Goal: Task Accomplishment & Management: Manage account settings

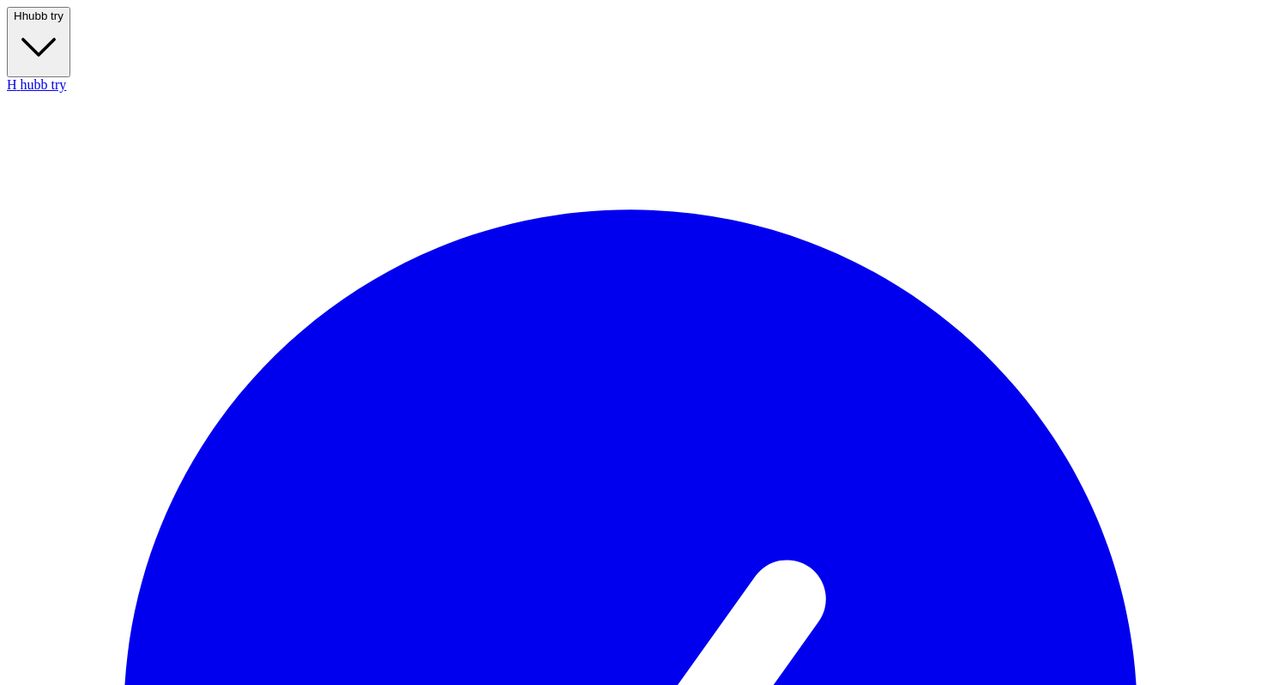
scroll to position [363, 0]
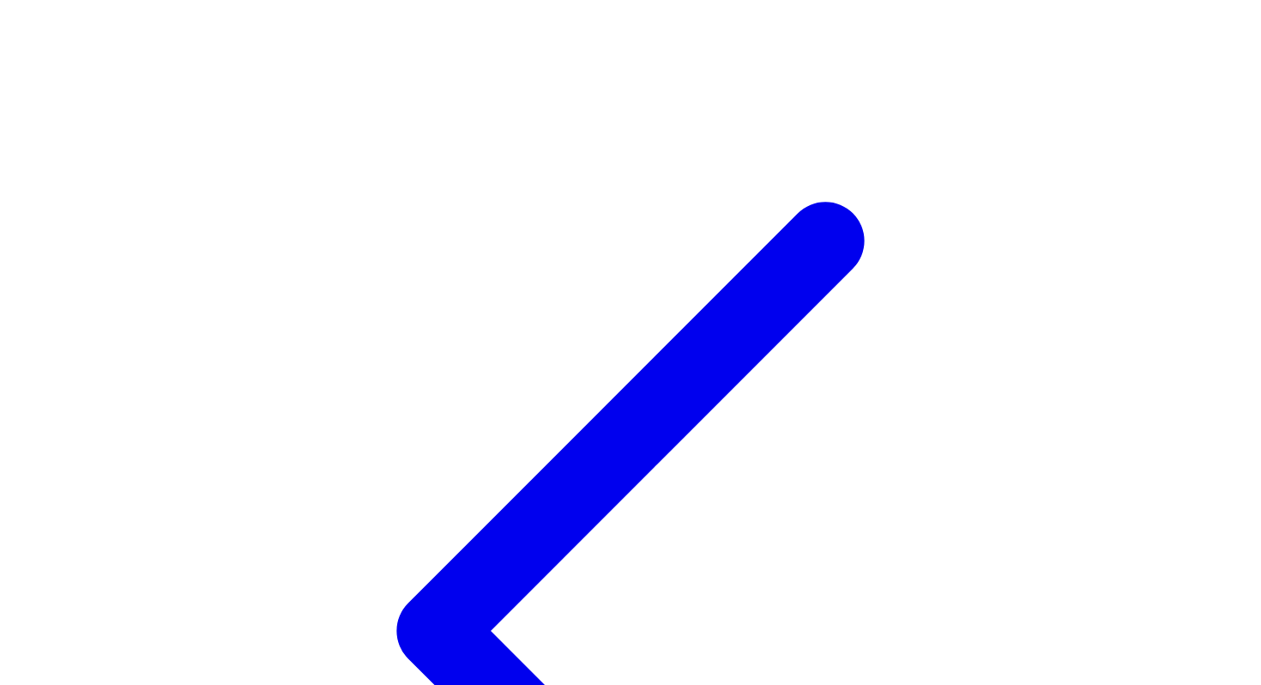
click at [19, 22] on icon at bounding box center [630, 630] width 1247 height 1247
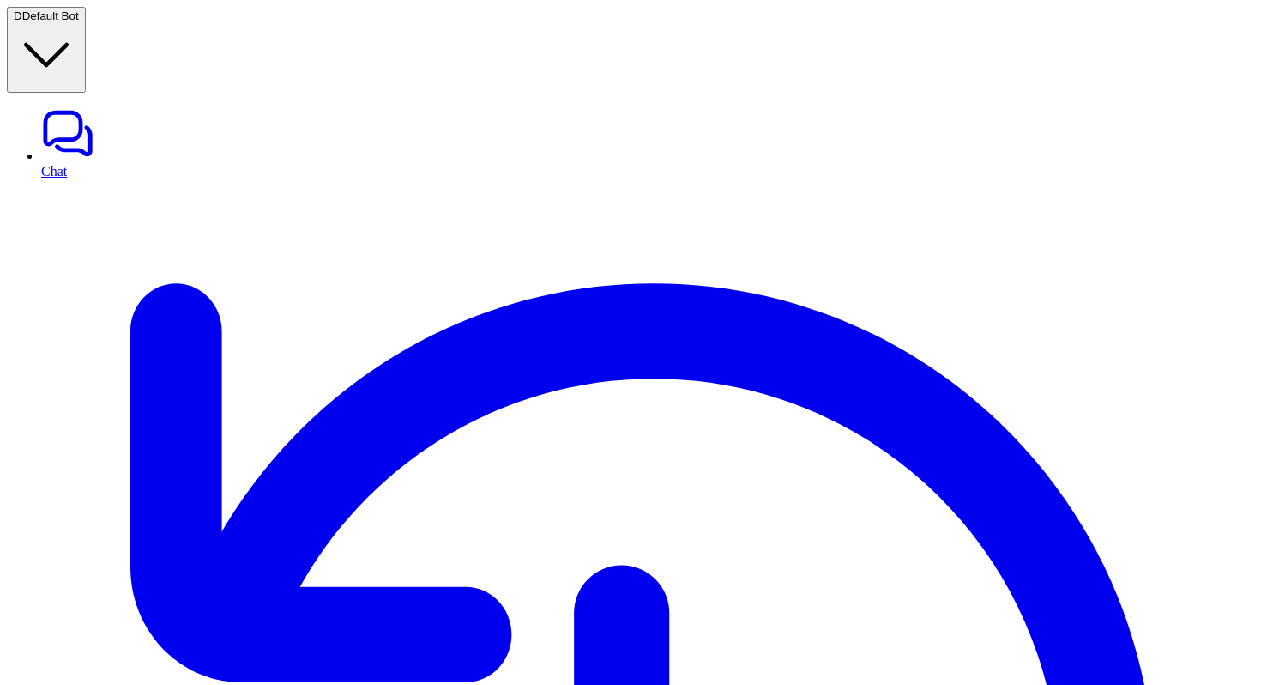
type textarea "**********"
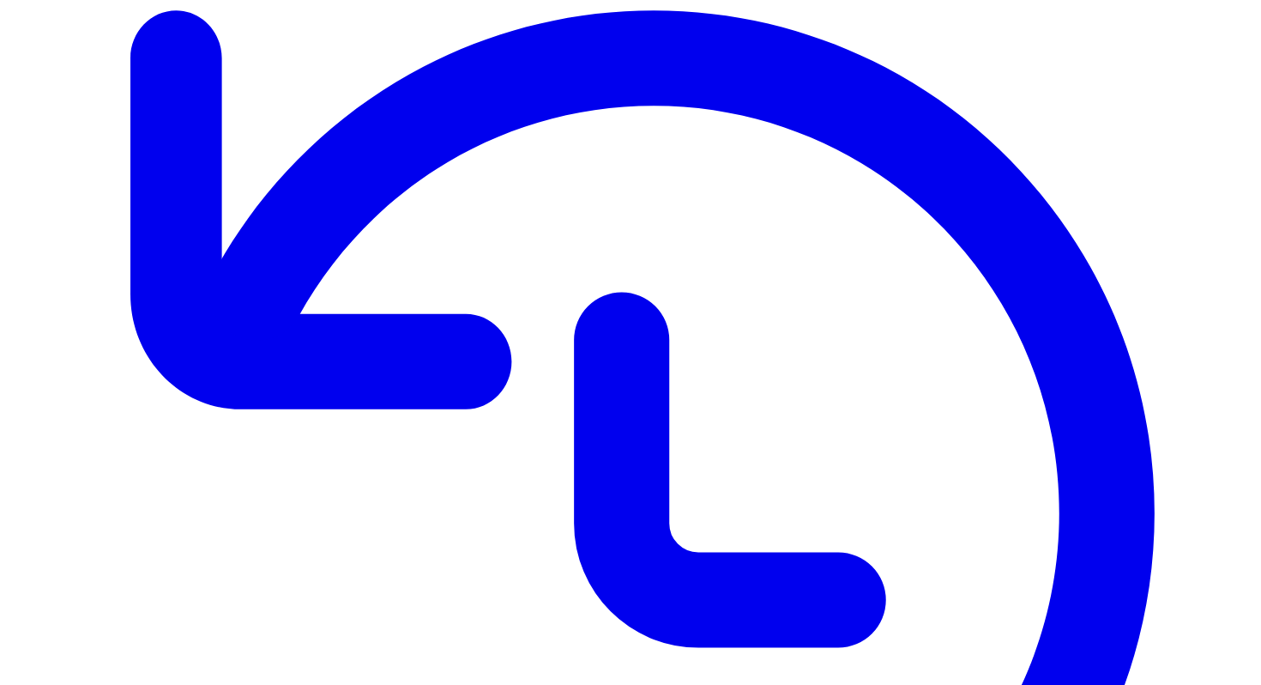
scroll to position [245, 0]
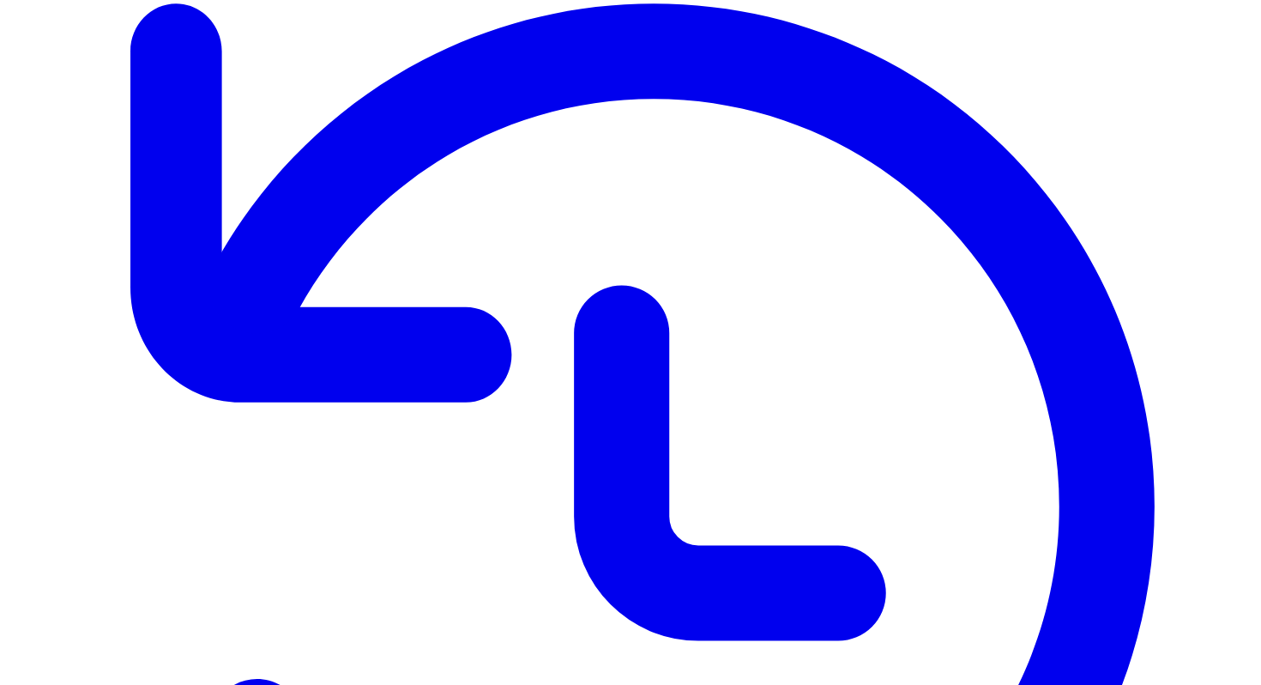
scroll to position [0, 0]
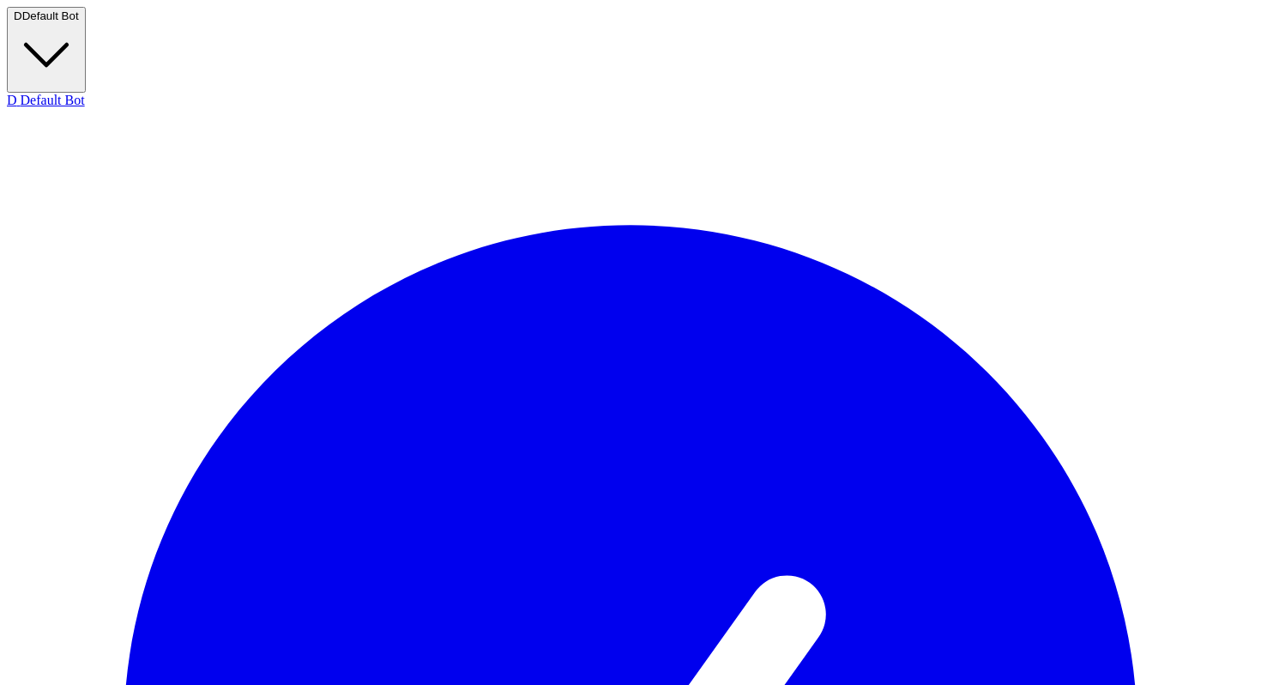
click at [79, 23] on icon "button" at bounding box center [46, 54] width 65 height 65
click at [86, 23] on button "D Default Bot" at bounding box center [46, 50] width 79 height 86
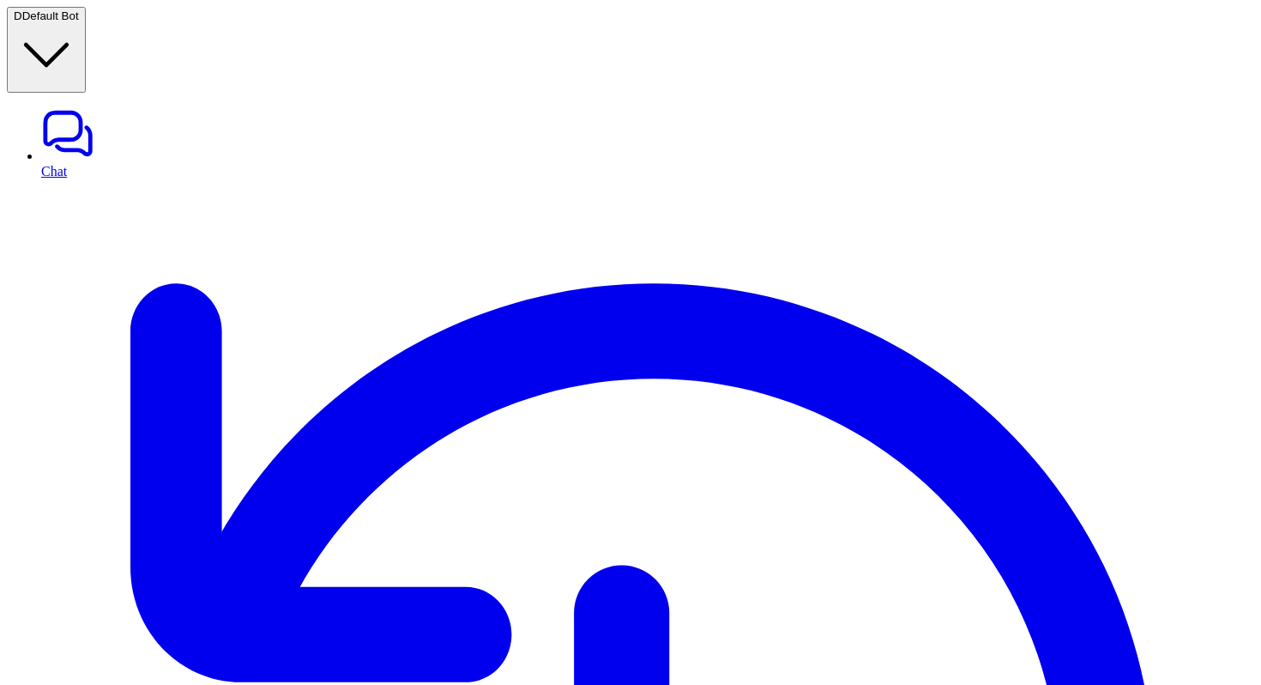
type input "*****"
click at [79, 22] on span "Default Bot" at bounding box center [50, 15] width 57 height 13
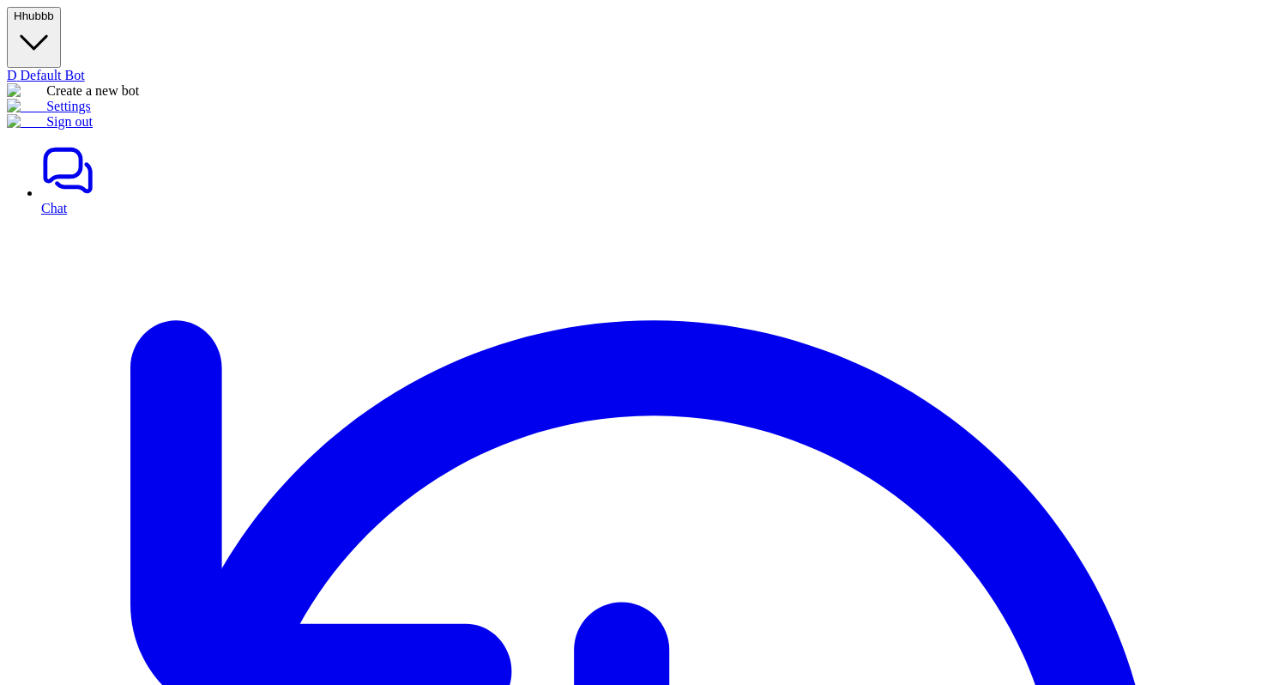
click at [91, 113] on link "Settings" at bounding box center [49, 106] width 84 height 15
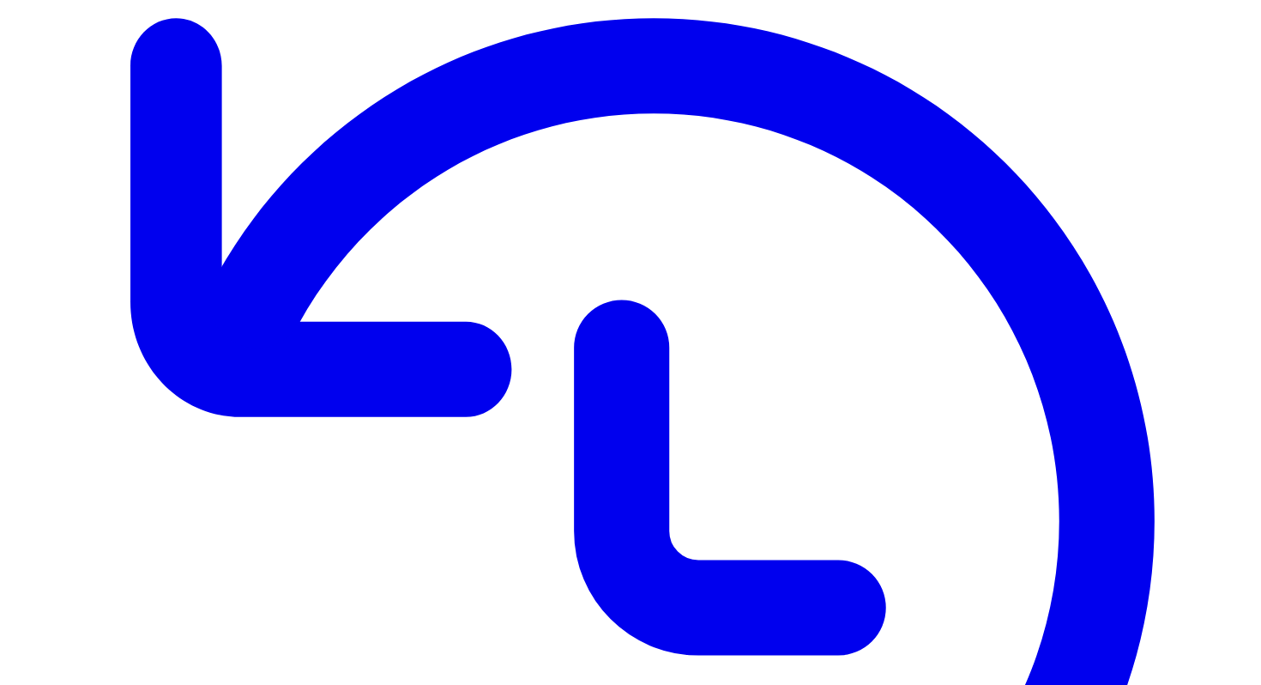
scroll to position [251, 0]
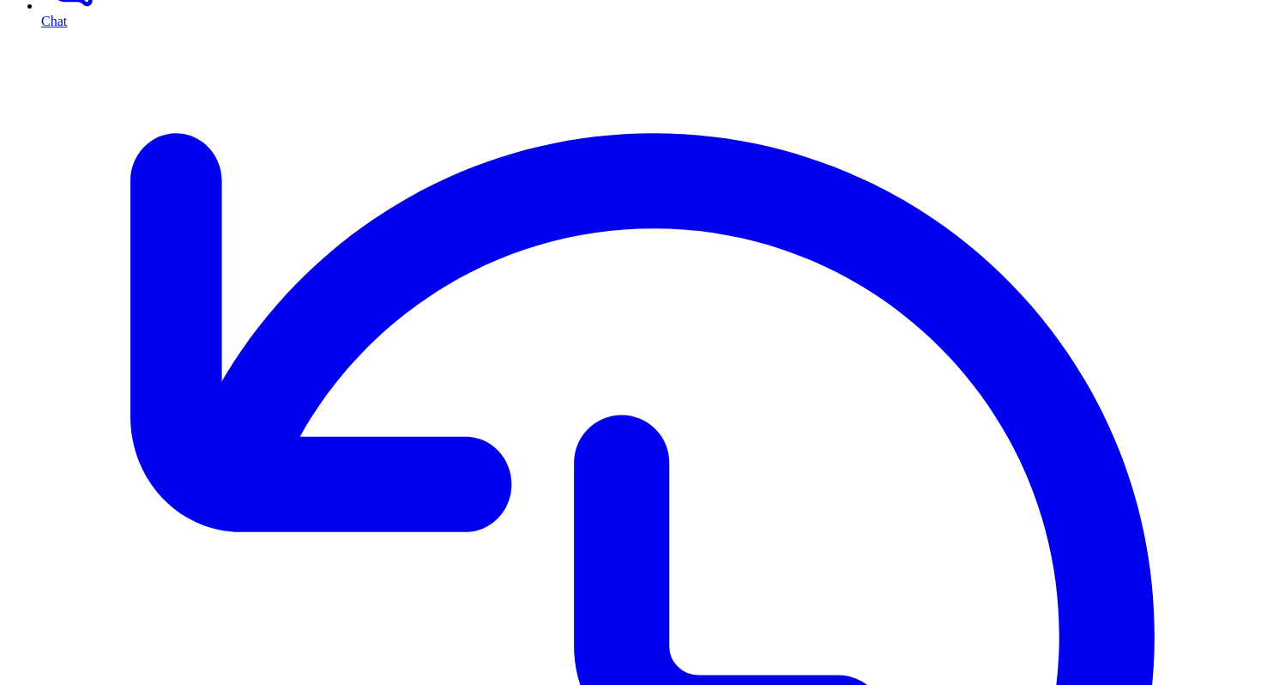
scroll to position [0, 0]
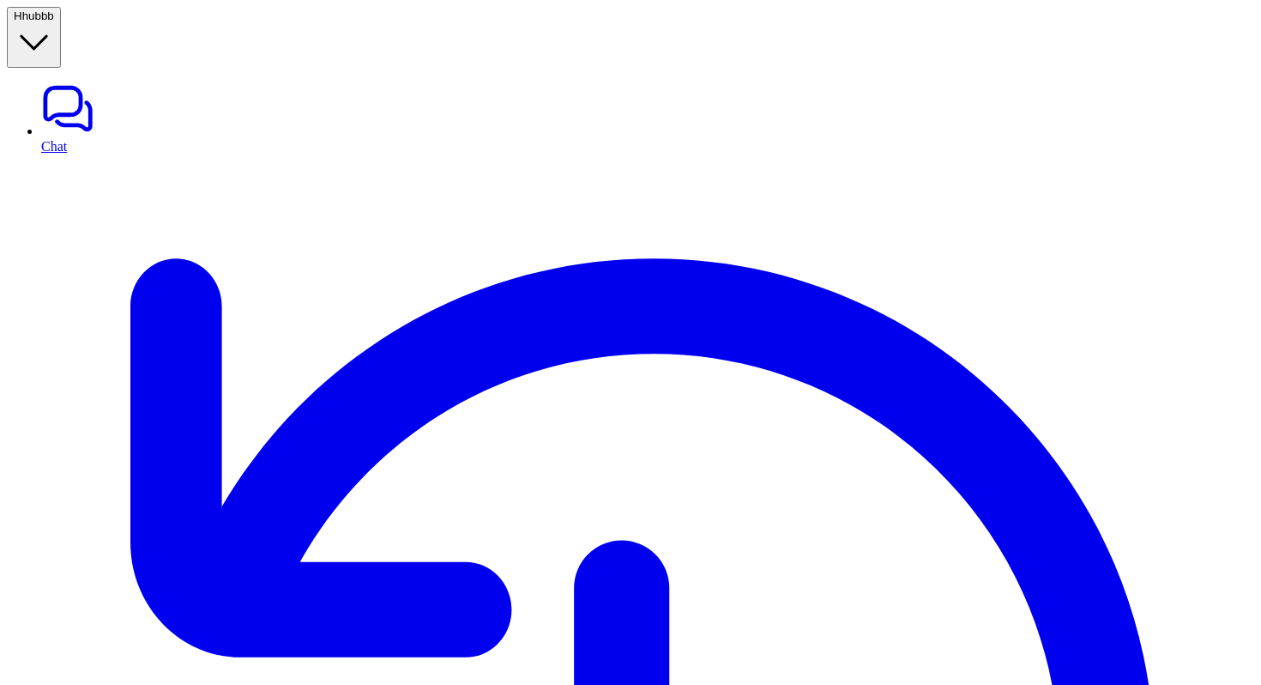
click at [105, 82] on link "Chat" at bounding box center [647, 118] width 1213 height 72
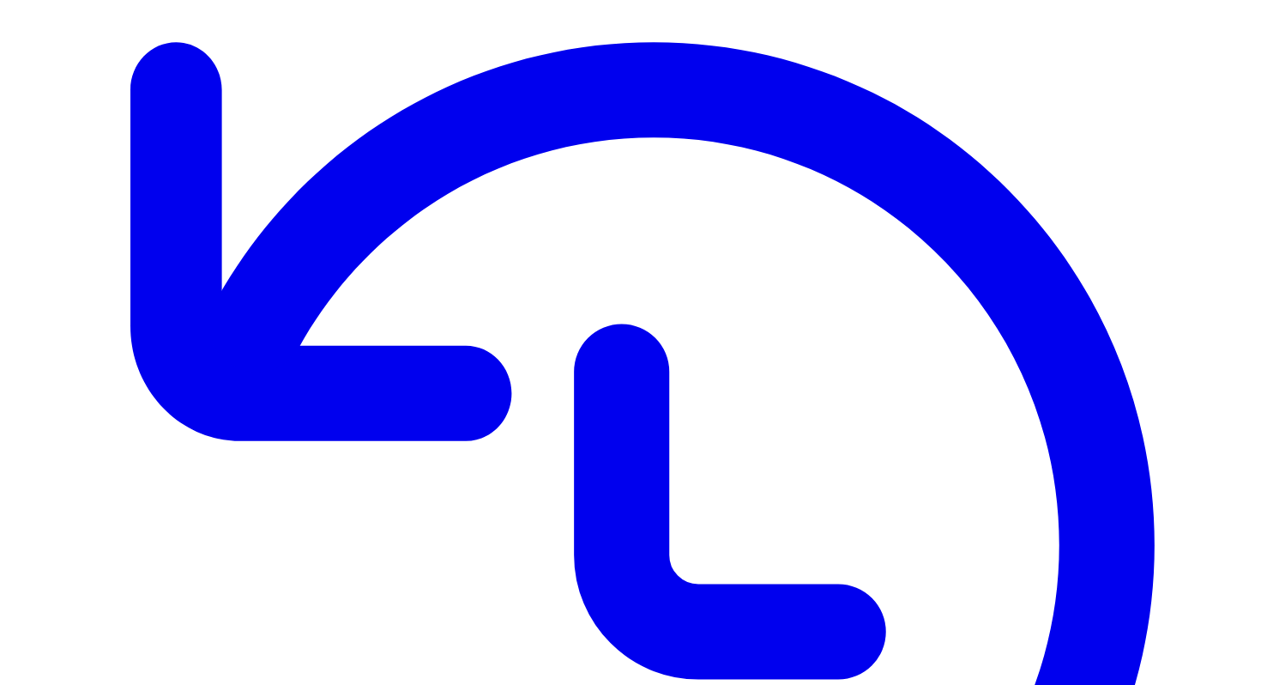
scroll to position [220, 0]
